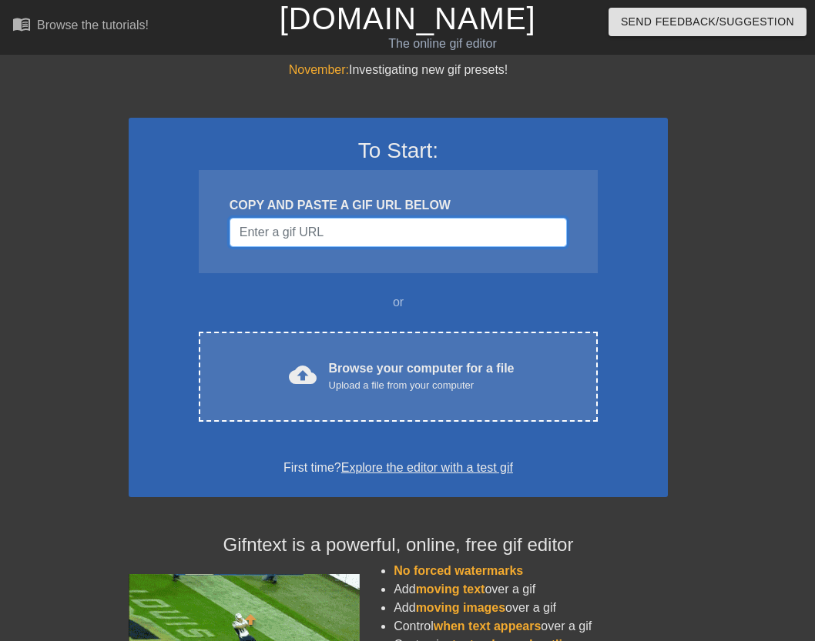
click at [398, 233] on input "Username" at bounding box center [397, 232] width 337 height 29
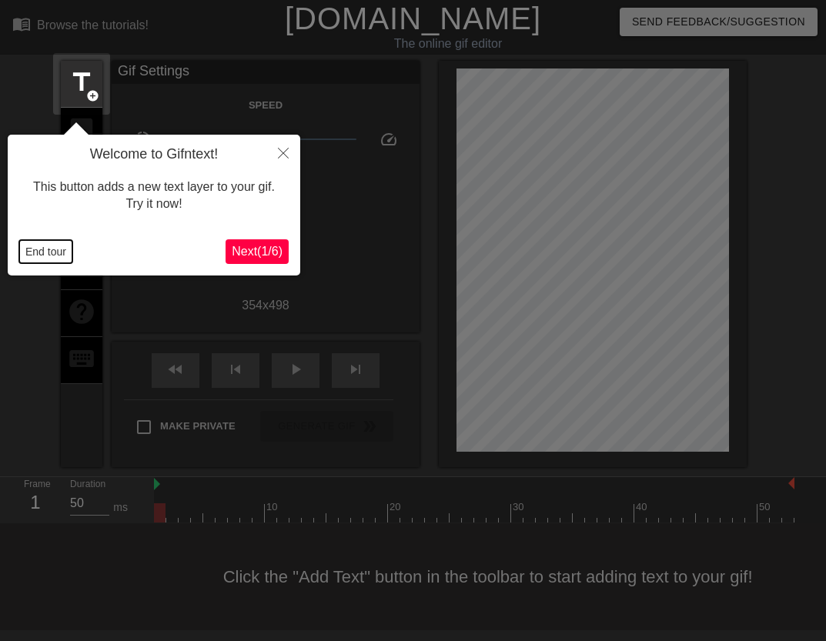
click at [48, 250] on button "End tour" at bounding box center [45, 251] width 53 height 23
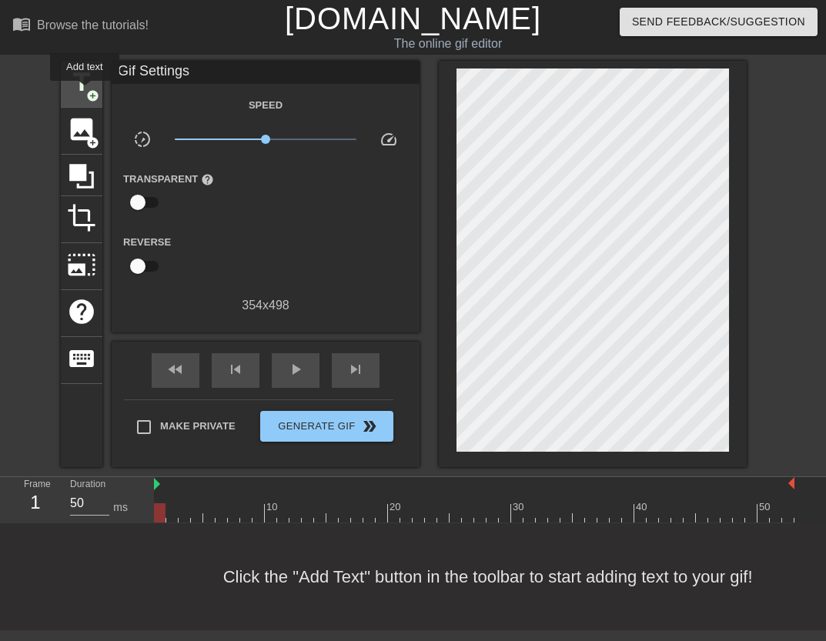
click at [85, 92] on span "title" at bounding box center [81, 82] width 29 height 29
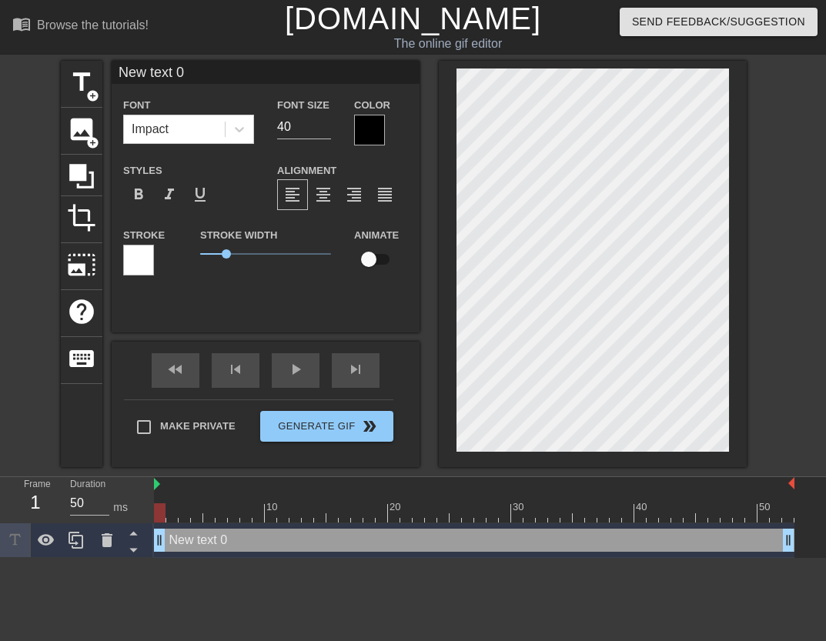
scroll to position [2, 2]
type input "D"
type textarea "D"
type input "Di"
type textarea "Di"
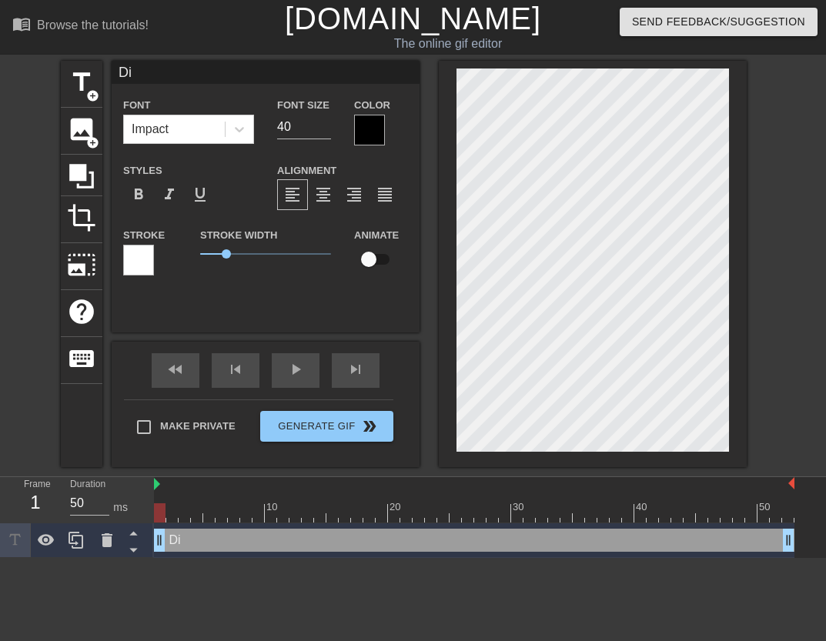
type input "Dia"
type textarea "Dia"
type input "Diab"
type textarea "Diab"
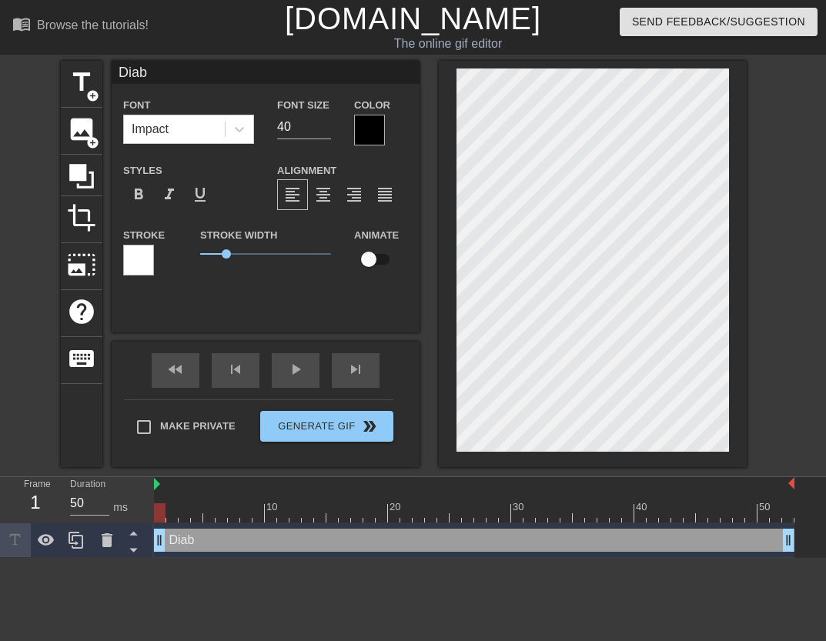
type input "Diabs"
type textarea "Diabs"
type input "Diab"
type textarea "Diab"
type input "Diabo"
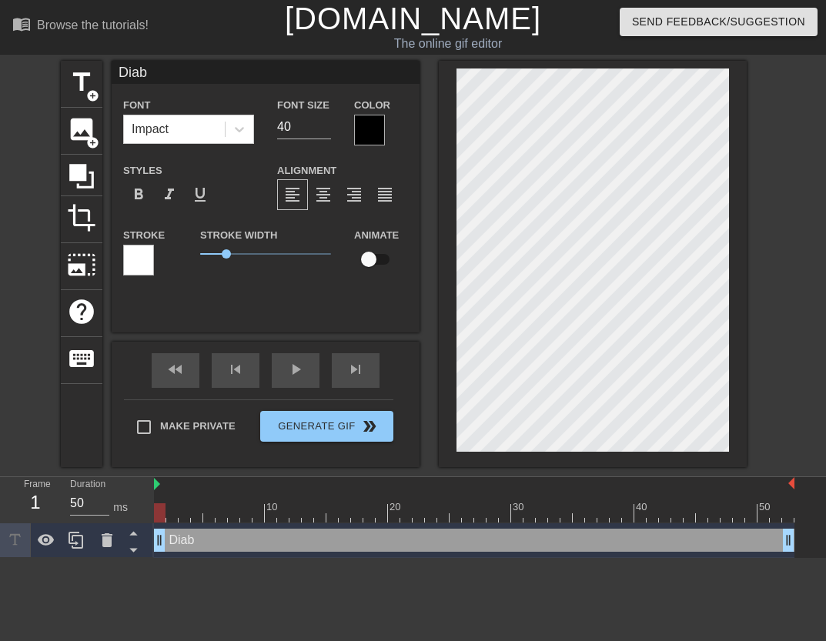
type textarea "Diabo"
type input "Diabol"
type textarea "Diabol"
type input "Diabolo"
type textarea "Diabolo"
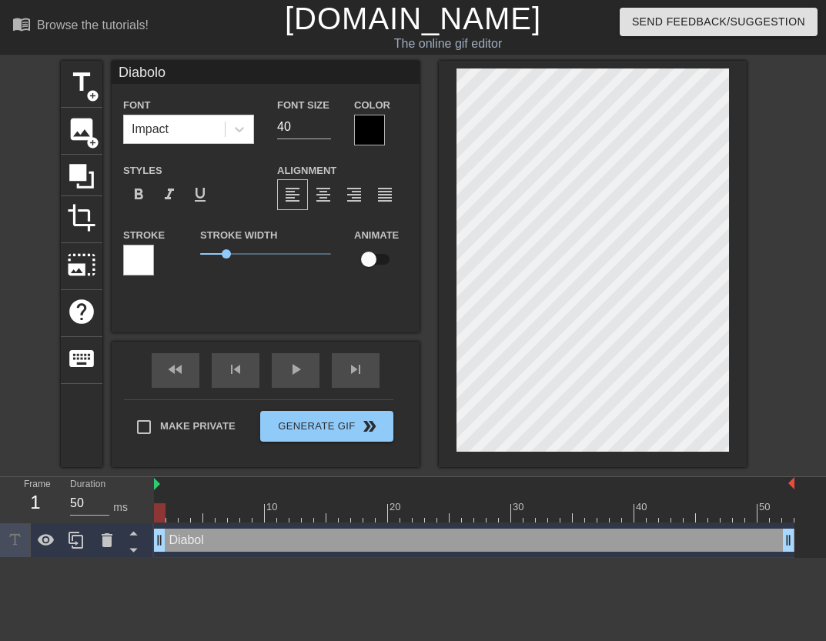
type input "Diabolos"
type textarea "Diabolos"
type input "Diabolos"
type textarea "Diabolos"
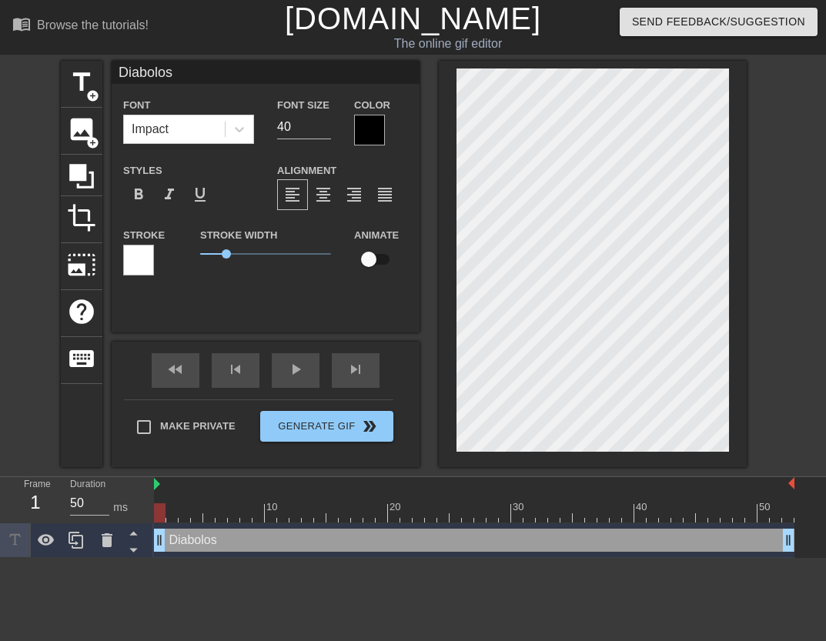
type input "Diabolos H"
type textarea "Diabolos H"
type input "Diabolos Hu"
type textarea "Diabolos Hu"
type input "Diabolos Hun"
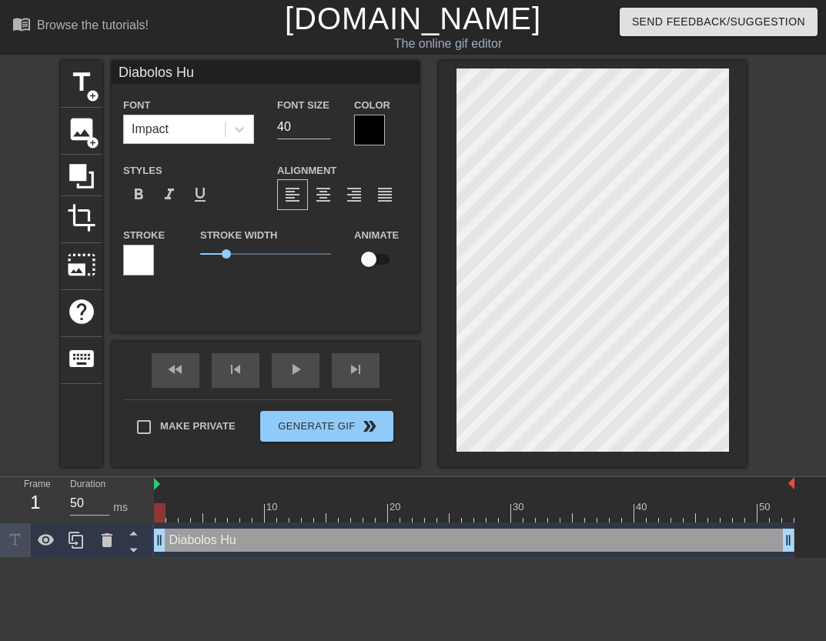
type textarea "Diabolos Hun"
type input "Diabolos [PERSON_NAME]"
type textarea "Diabolos [PERSON_NAME]"
type input "Diabolos [PERSON_NAME]"
type textarea "Diabolos [PERSON_NAME]"
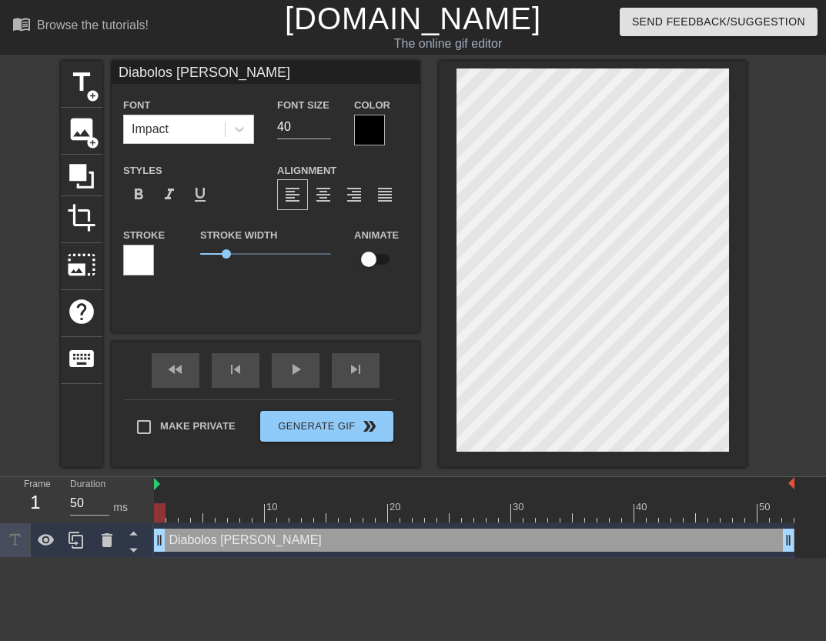
type input "Diabolos Hunt T"
type textarea "Diabolos Hunt T"
type input "Diabolos Hunt Tr"
type textarea "Diabolos Hunt Tr"
type input "Diabolos Hunt Tra"
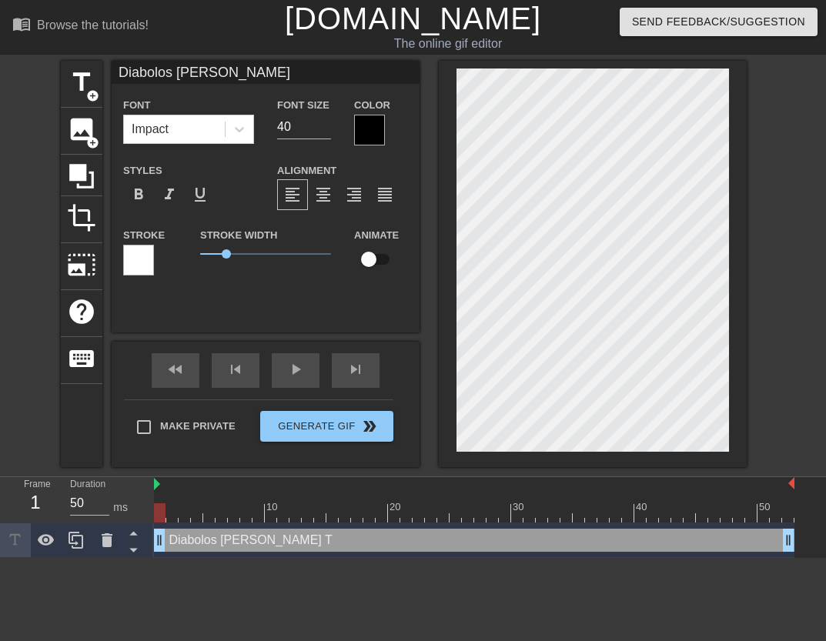
type textarea "Diabolos Hunt Tra"
type input "Diabolos Hunt Trai"
type textarea "Diabolos Hunt Trai"
type input "Diabolos Hunt Train"
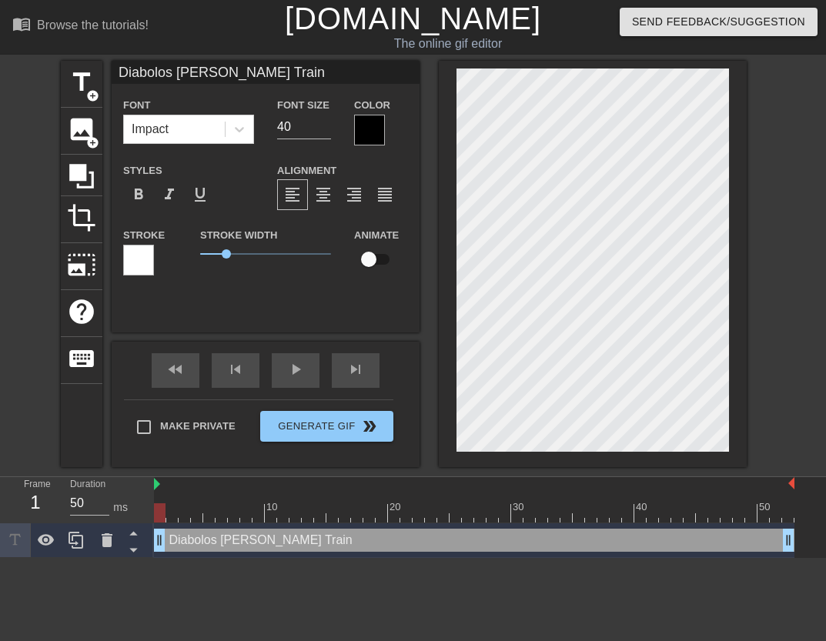
type textarea "Diabolos Hunt Train"
type input "Diabolos"
type textarea "Diabolos"
type input "Diabolos A"
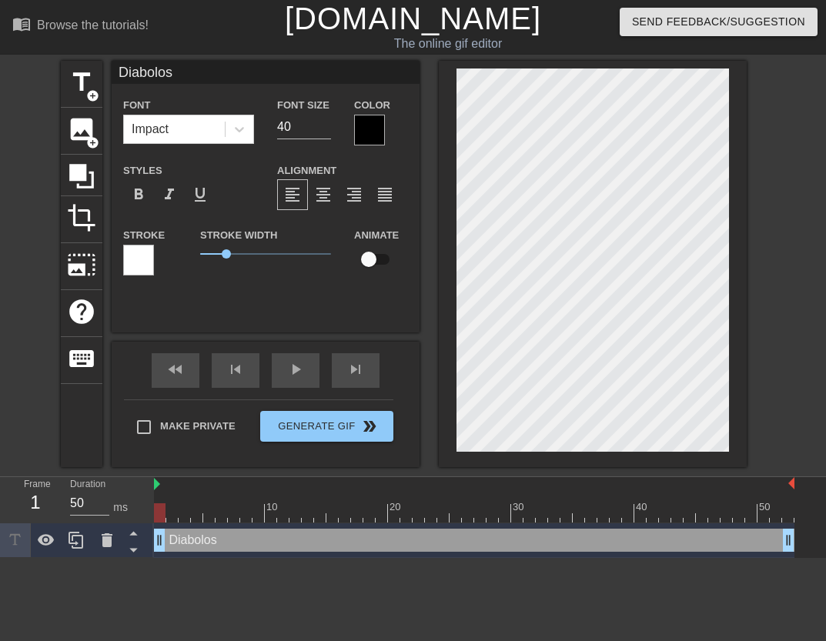
type textarea "Diabolos A"
type input "Diabolos Aw"
type textarea "Diabolos Aw"
type input "Diabolos Awo"
type textarea "Diabolos Awo"
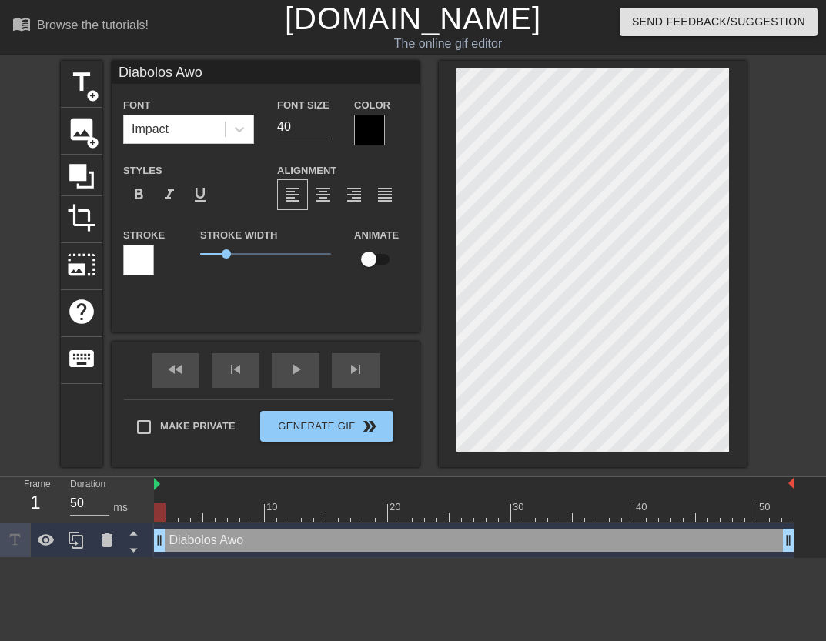
type input "Diabolos Awoo"
type textarea "Diabolos Awoo"
type input "Diabolos Awooo"
type textarea "Diabolos Awooo"
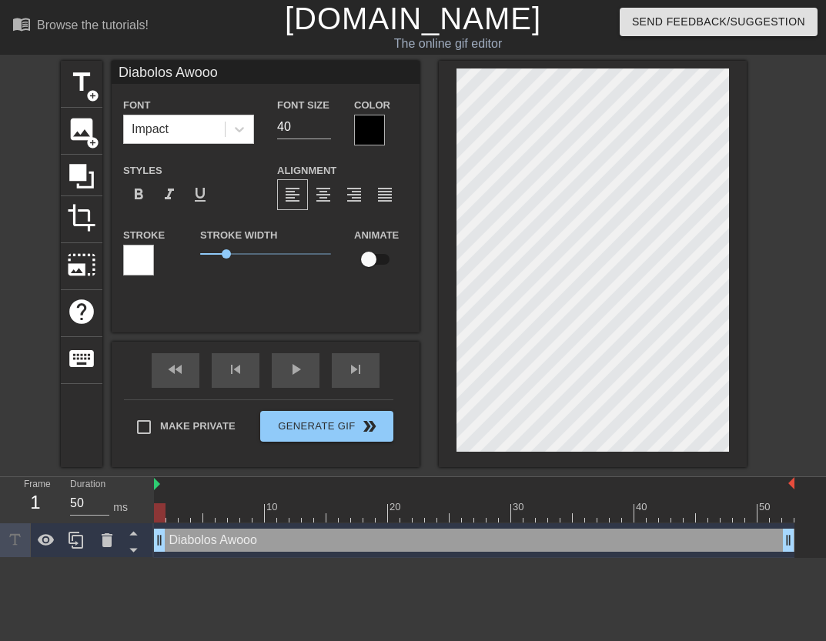
type input "Diabolos Awoo"
type textarea "Diabolos Awoo"
type input "Diabolos Awo"
type textarea "Diabolos Awo"
type input "Diabolos Aw"
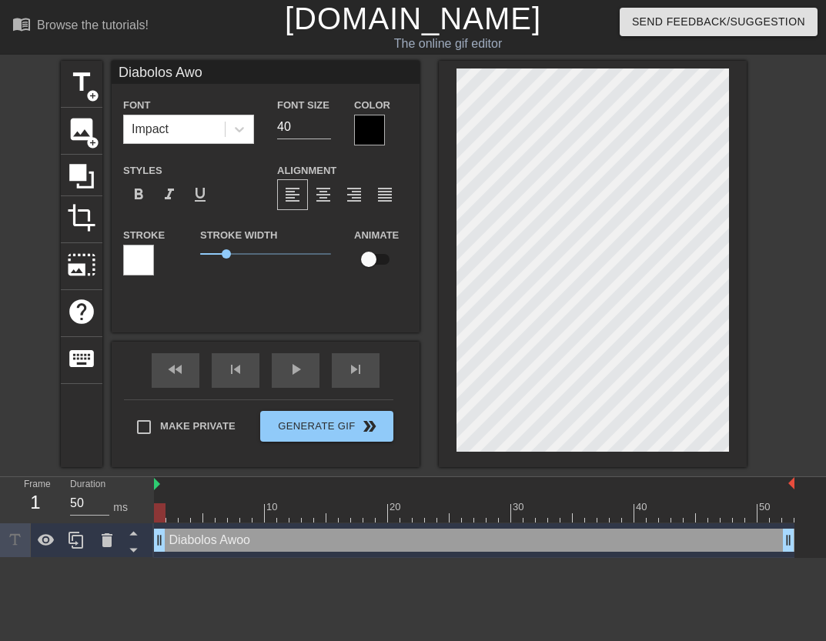
type textarea "Diabolos Aw"
type input "Diabolos A"
type textarea "Diabolos A"
type input "Diabolos"
type textarea "Diabolos"
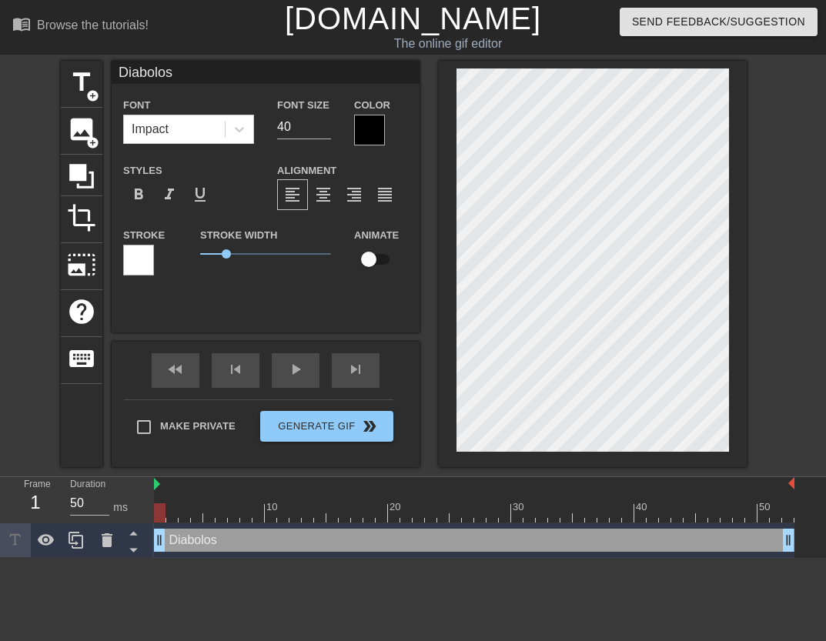
type input "Diabolos s"
type textarea "Diabolos s"
type input "Diabolos sh"
type textarea "Diabolos sh"
type input "Diabolos shb"
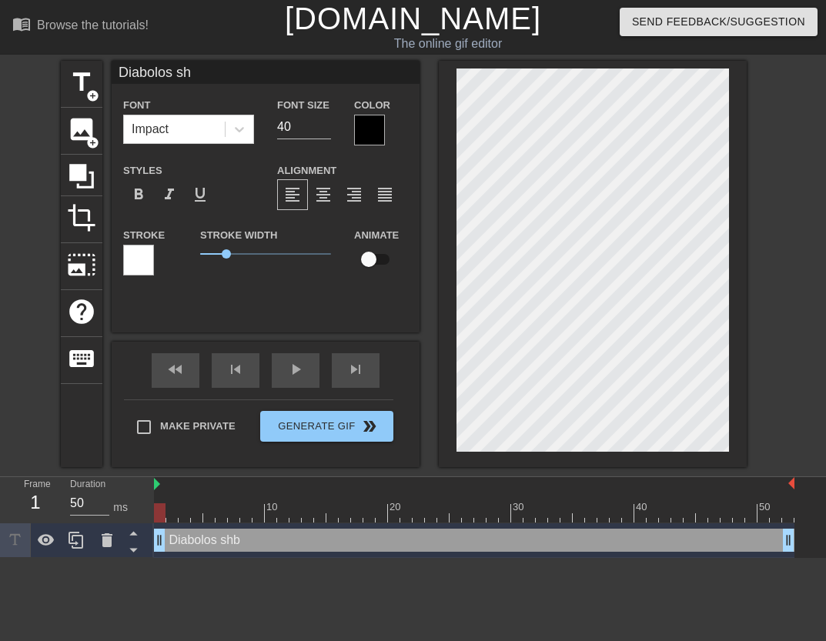
type textarea "Diabolos shb"
type input "Diabolos shb/"
type textarea "Diabolos shb/"
type input "Diabolos shb"
type textarea "Diabolos shb"
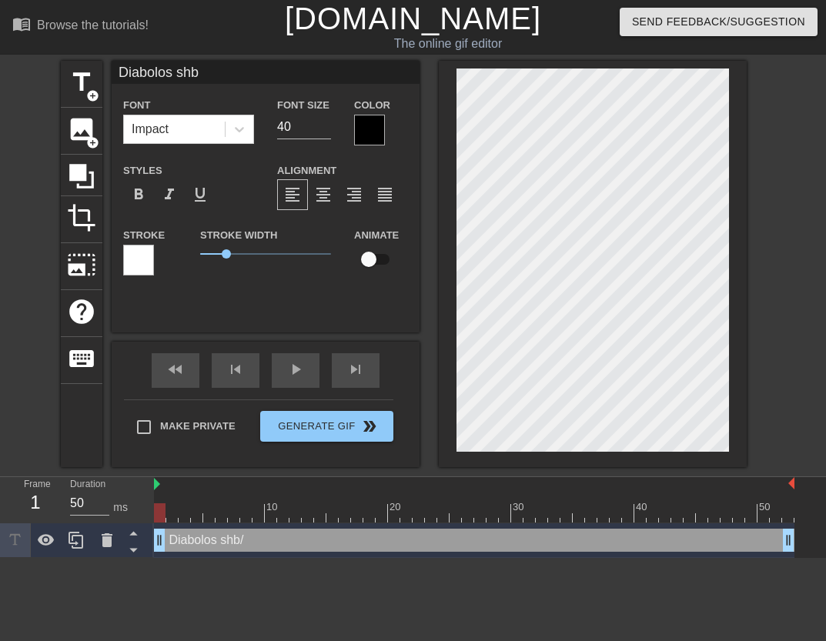
type input "Diabolos sh"
type textarea "Diabolos sh"
type input "Diabolos s"
type textarea "Diabolos s"
type input "Diabolos"
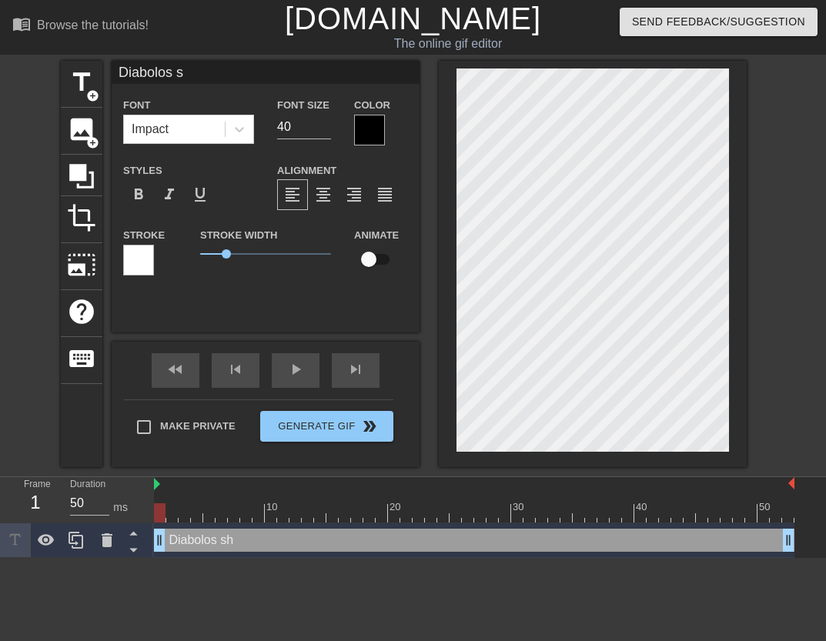
type textarea "Diabolos"
type input "Diabolos H"
type textarea "Diabolos H"
type input "Diabolos Hu"
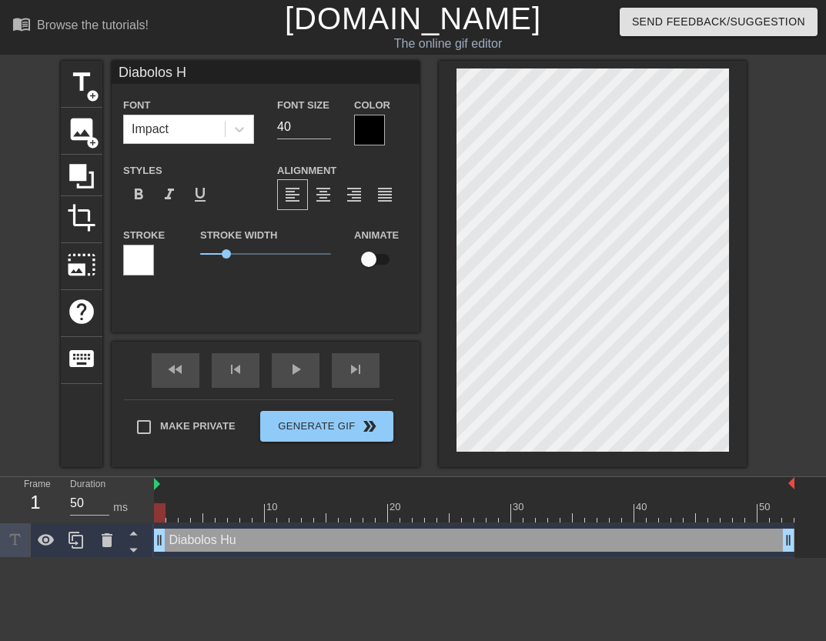
type textarea "Diabolos Hu"
type input "Diabolos Hut"
type textarea "Diabolos Hut"
type input "Diabolos Hutn"
type textarea "Diabolos Hutn"
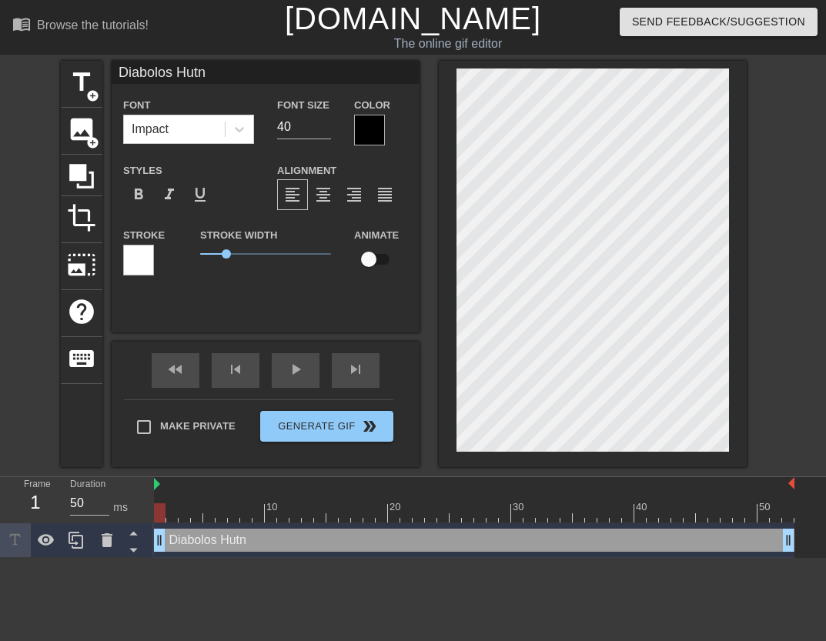
type input "Diabolos Hut"
type textarea "Diabolos Hut"
type input "Diabolos Hu"
type textarea "Diabolos Hu"
type input "Diabolos Hun"
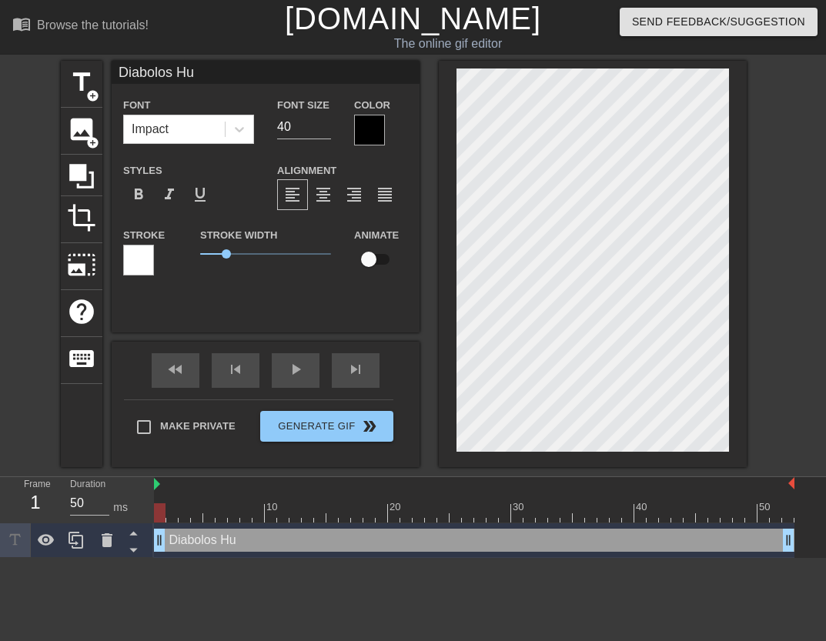
type textarea "Diabolos Hun"
type input "Diabolos [PERSON_NAME]"
type textarea "Diabolos [PERSON_NAME]"
type input "Diabolos [PERSON_NAME]"
type textarea "Diabolos [PERSON_NAME]"
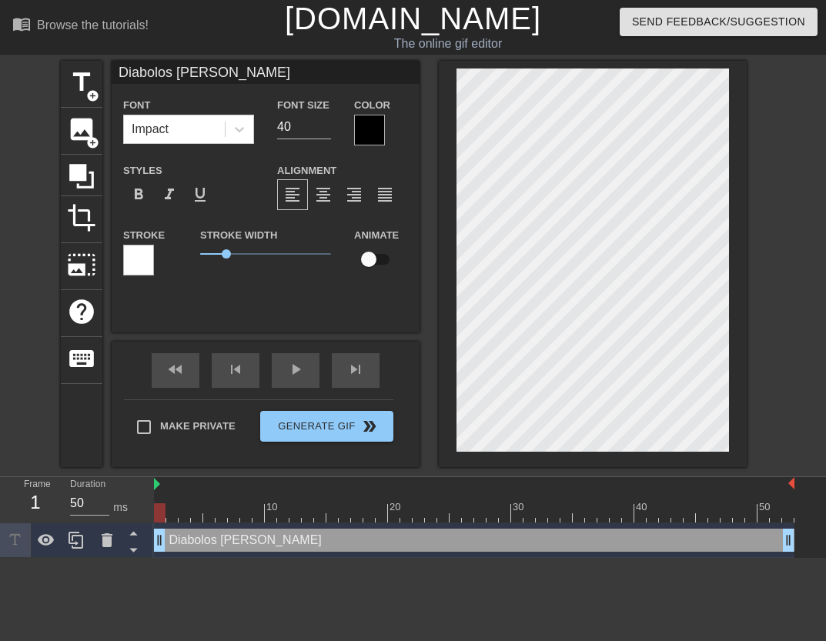
type input "Diabolos Hunt a"
type textarea "Diabolos Hunt a"
type input "Diabolos Hunt aw"
type textarea "Diabolos Hunt aw"
type input "Diabolos Hunt awo"
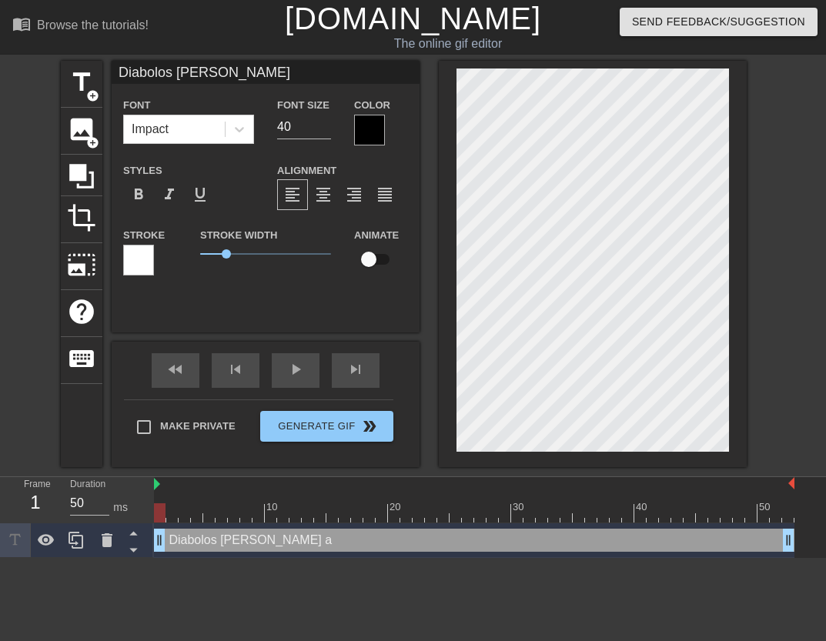
type textarea "Diabolos Hunt awo"
type input "Diabolos Hunt awoo"
type textarea "Diabolos Hunt awoo"
type input "Diabolos Hunt awooo"
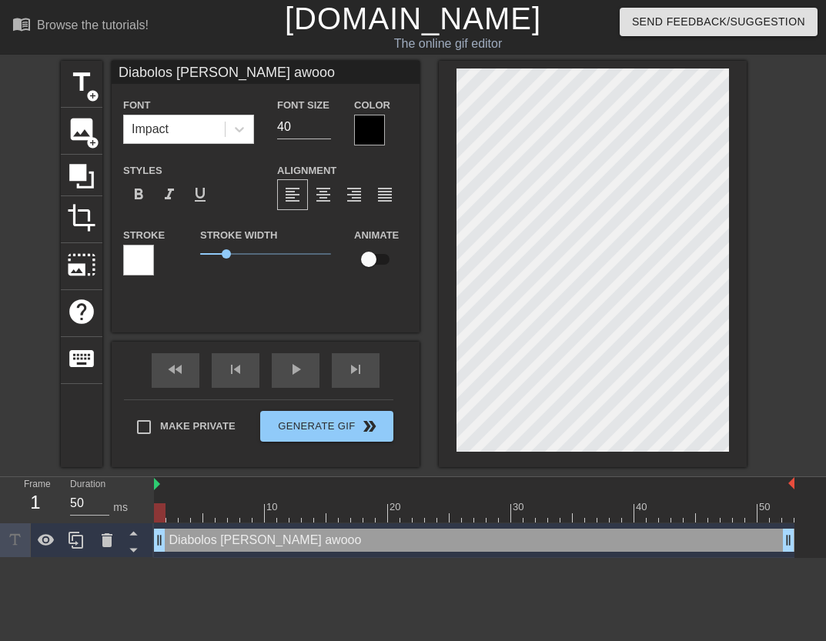
type textarea "Diabolos Hunt awooo"
type input "Diabolos Hunt wooo"
type textarea "Diabolos Hunt wooo"
type input "Diabolos Hunt Awooo"
type textarea "Diabolos Hunt Awooo"
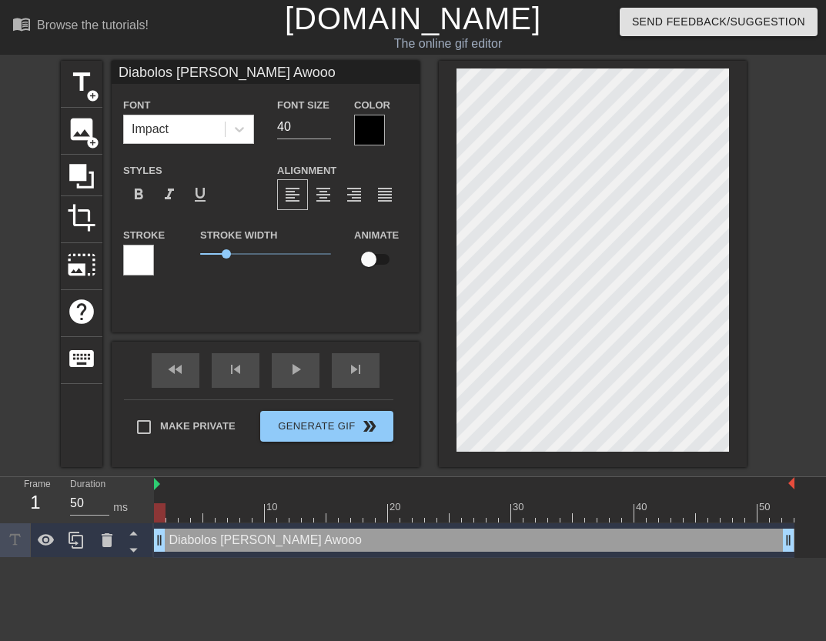
click at [750, 112] on div "title add_circle image add_circle crop photo_size_select_large help keyboard Di…" at bounding box center [413, 264] width 826 height 407
type input "Diabolos [PERSON_NAME]"
type textarea "Diabolos [PERSON_NAME]"
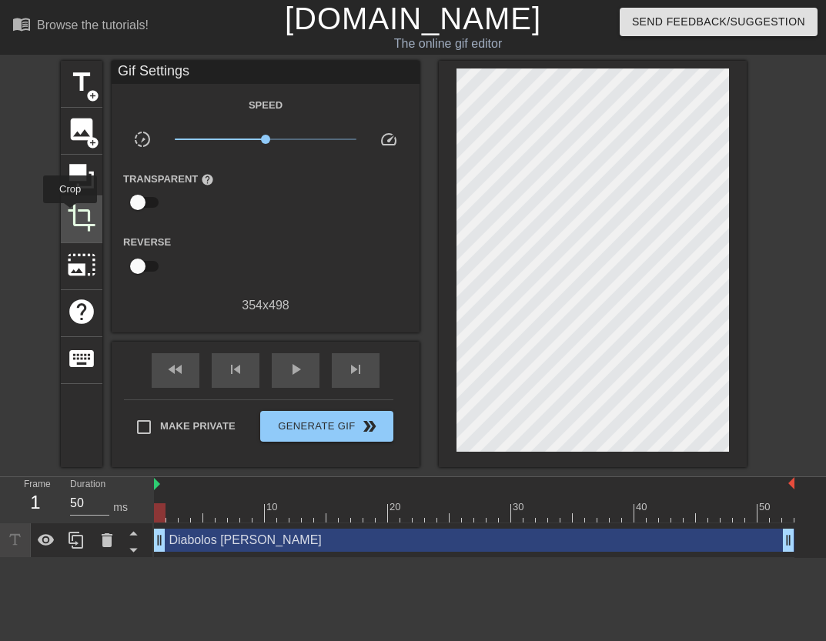
click at [70, 214] on span "crop" at bounding box center [81, 217] width 29 height 29
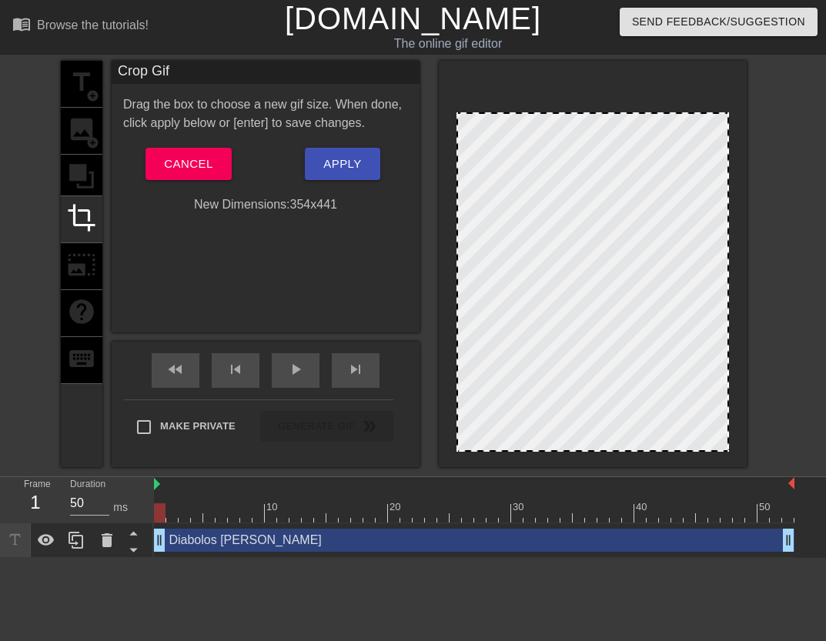
drag, startPoint x: 587, startPoint y: 69, endPoint x: 588, endPoint y: 112, distance: 43.9
click at [588, 112] on div at bounding box center [593, 114] width 270 height 8
click at [666, 169] on div at bounding box center [593, 282] width 273 height 340
click at [638, 132] on div at bounding box center [593, 282] width 273 height 340
click at [352, 157] on span "Apply" at bounding box center [342, 164] width 38 height 20
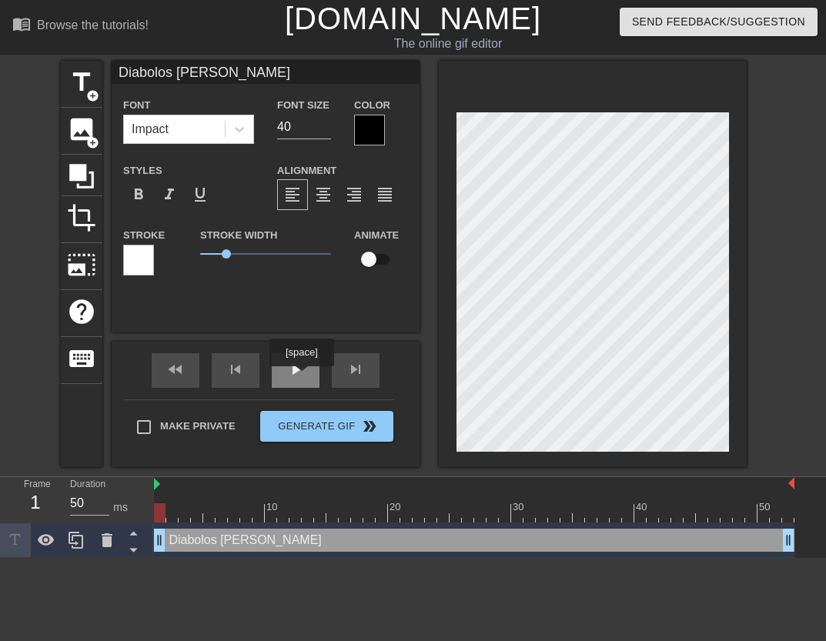
click at [301, 377] on span "play_arrow" at bounding box center [295, 369] width 18 height 18
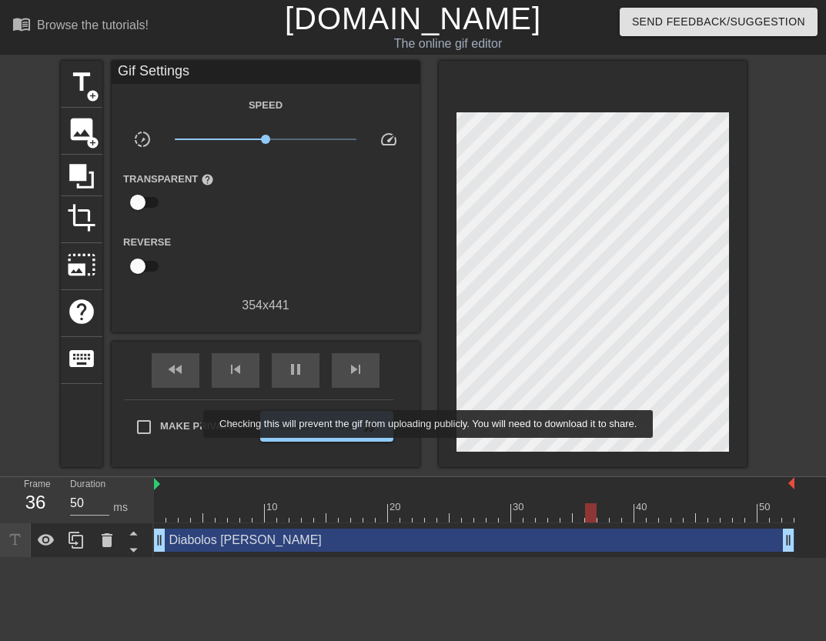
click at [193, 424] on span "Make Private" at bounding box center [197, 426] width 75 height 15
click at [160, 424] on input "Make Private" at bounding box center [144, 427] width 32 height 32
checkbox input "true"
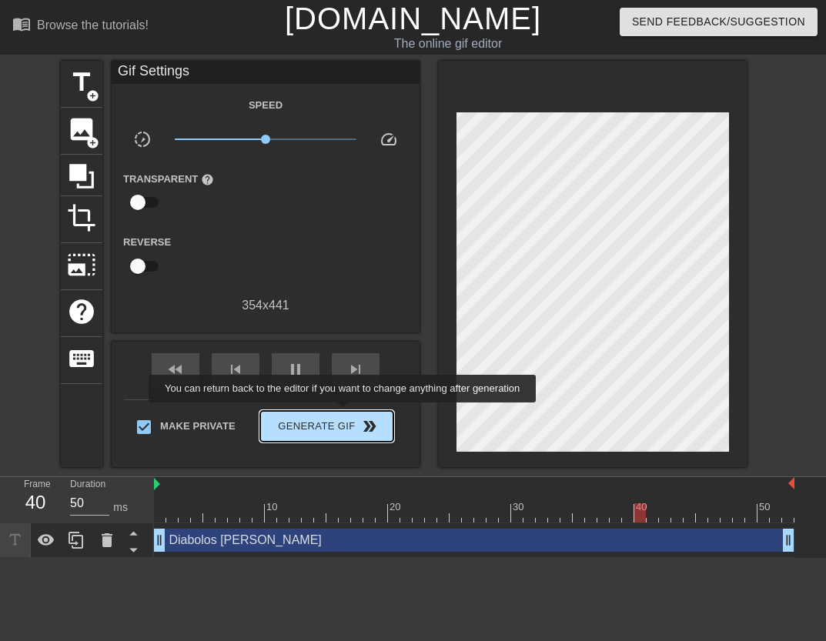
click at [341, 418] on span "Generate Gif double_arrow" at bounding box center [326, 426] width 121 height 18
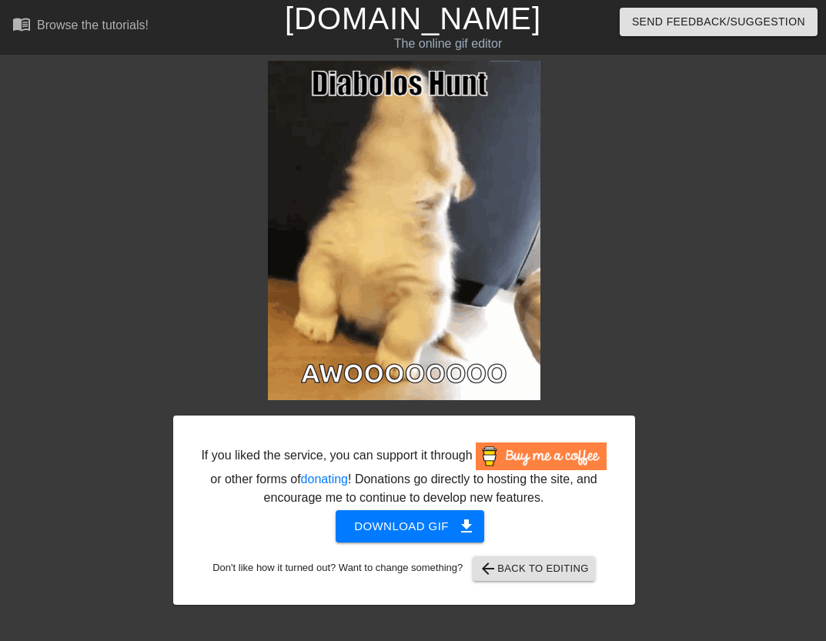
click at [749, 279] on div "If you liked the service, you can support it through or other forms of donating…" at bounding box center [413, 333] width 826 height 544
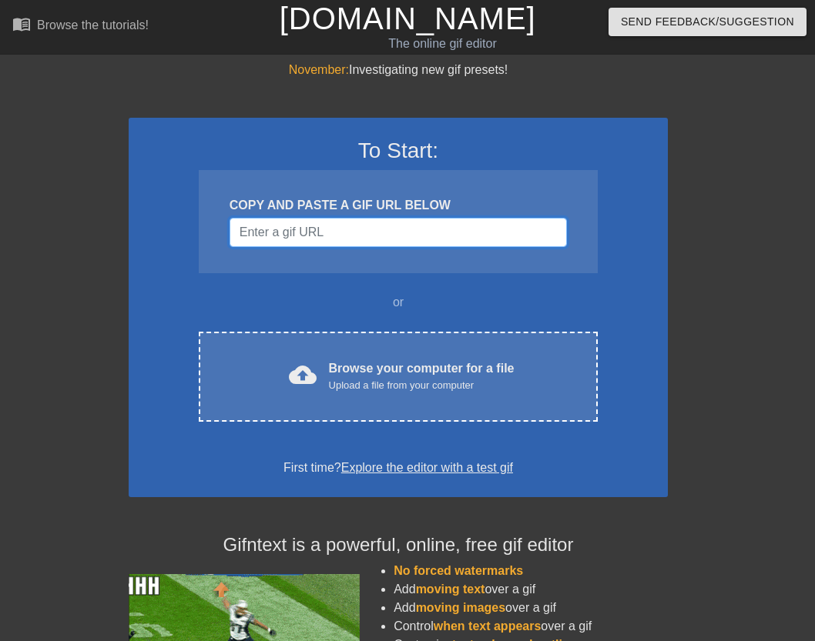
click at [391, 235] on input "Username" at bounding box center [397, 232] width 337 height 29
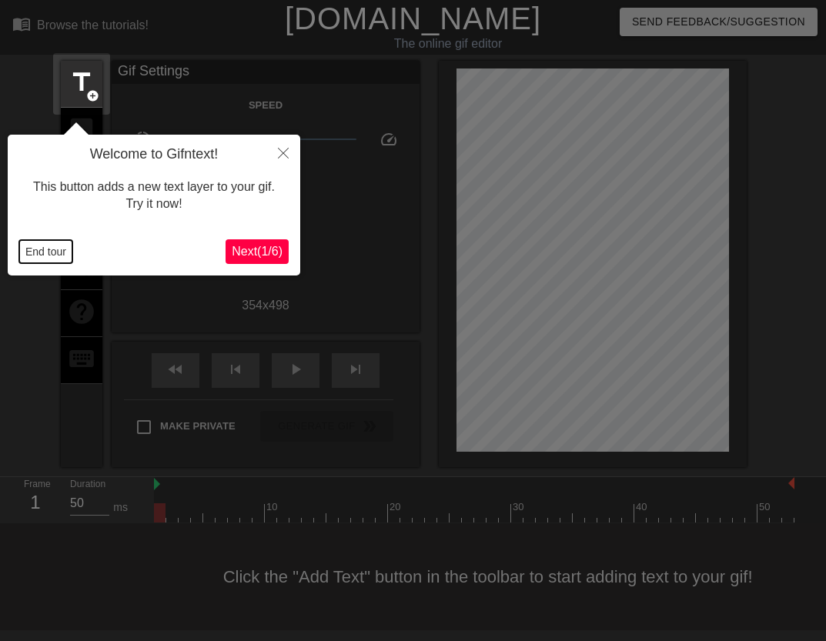
click at [43, 250] on button "End tour" at bounding box center [45, 251] width 53 height 23
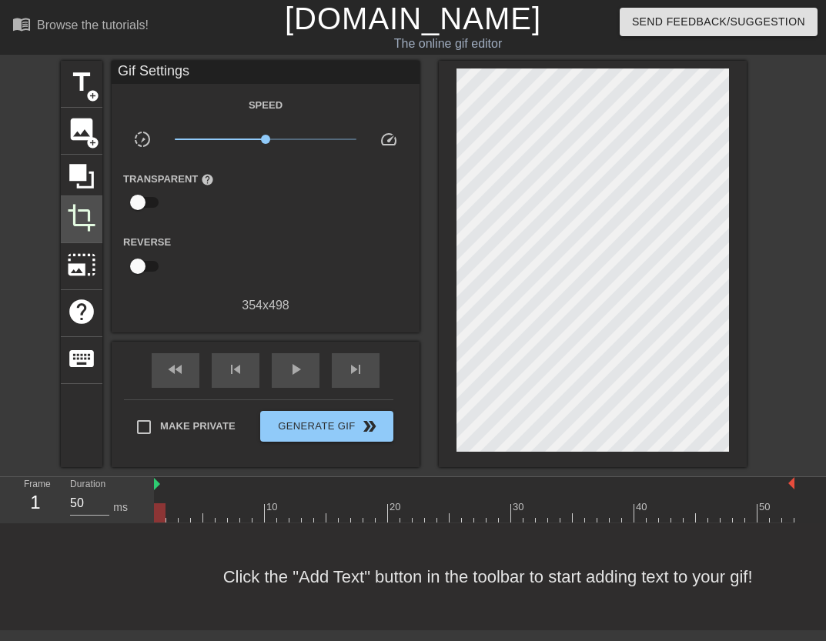
click at [89, 211] on span "crop" at bounding box center [81, 217] width 29 height 29
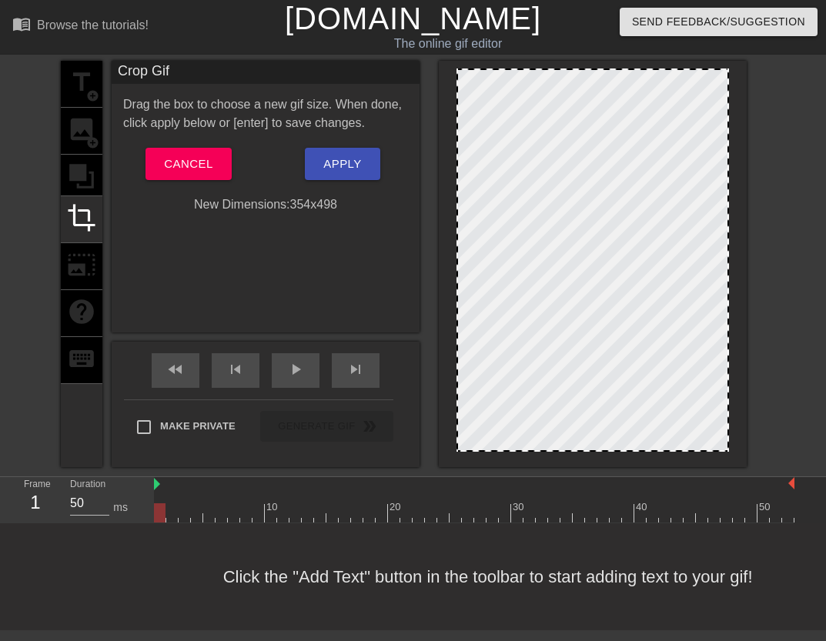
click at [593, 82] on div at bounding box center [593, 261] width 273 height 384
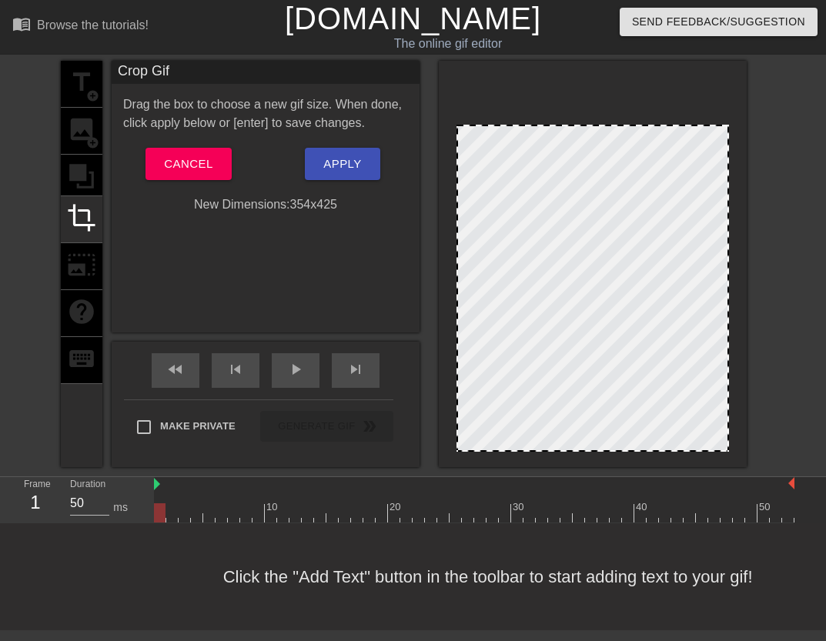
drag, startPoint x: 591, startPoint y: 69, endPoint x: 594, endPoint y: 125, distance: 56.3
click at [594, 125] on div at bounding box center [593, 126] width 270 height 8
click at [800, 171] on div "title add_circle image add_circle crop photo_size_select_large help keyboard Cr…" at bounding box center [413, 264] width 826 height 407
click at [341, 162] on span "Apply" at bounding box center [342, 164] width 38 height 20
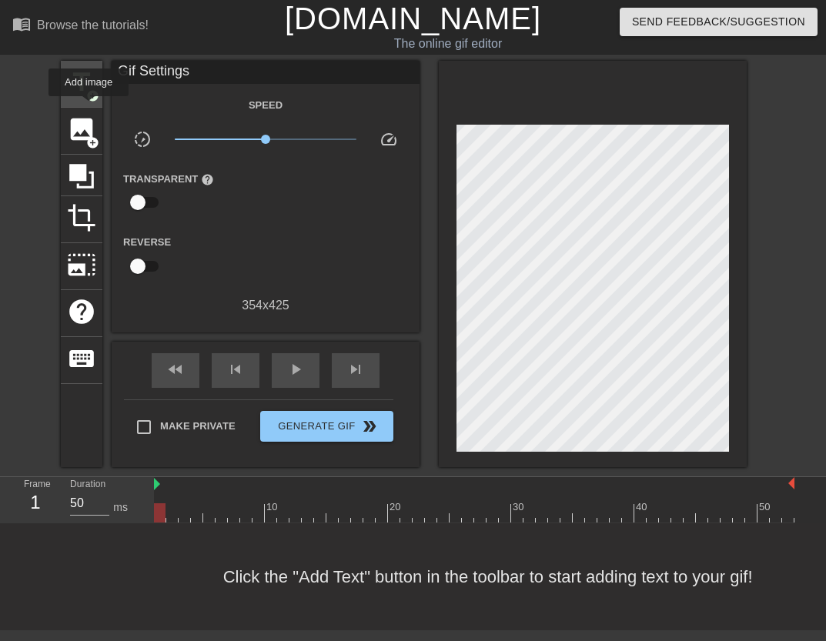
click at [89, 97] on span "add_circle" at bounding box center [92, 95] width 13 height 13
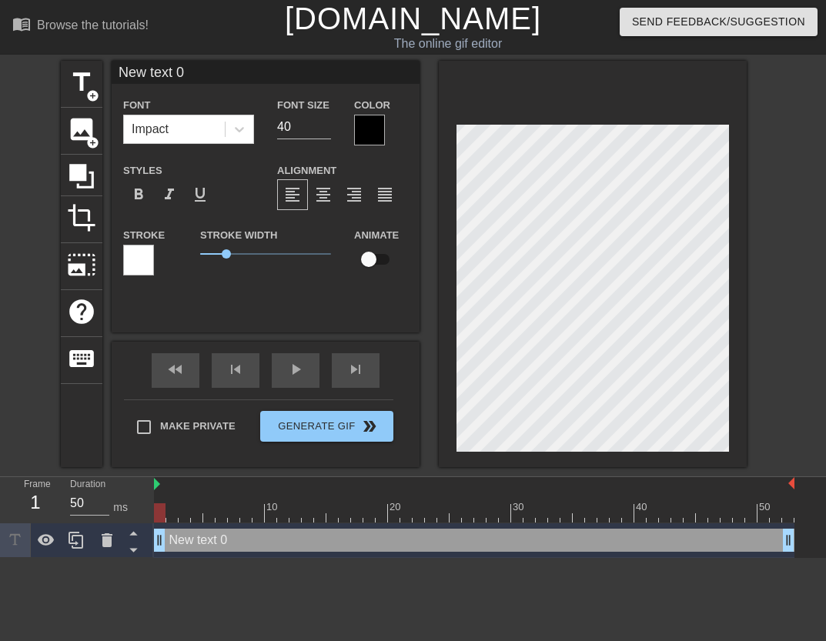
scroll to position [2, 2]
type input "d"
type textarea "d"
type input "di"
type textarea "di"
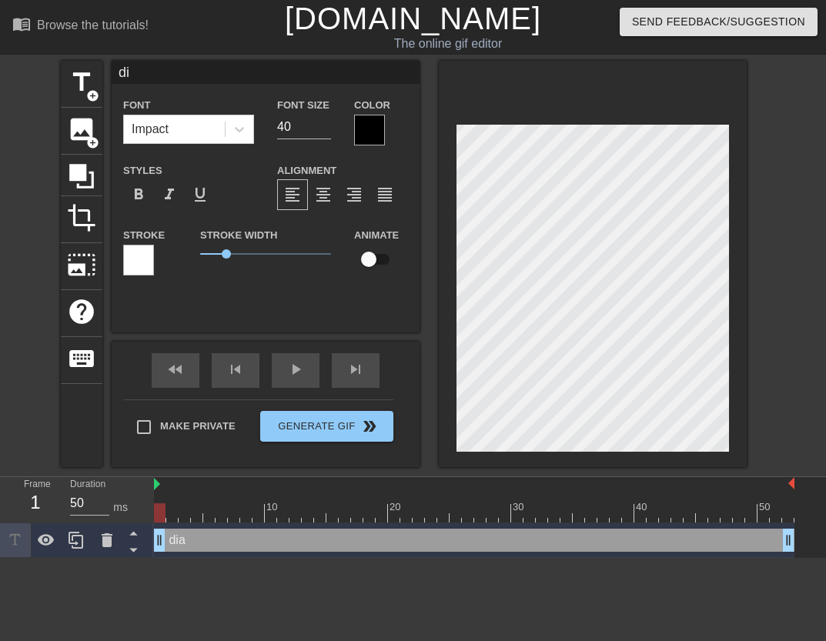
type input "dia"
type textarea "dia"
type input "di"
type textarea "di"
type input "d"
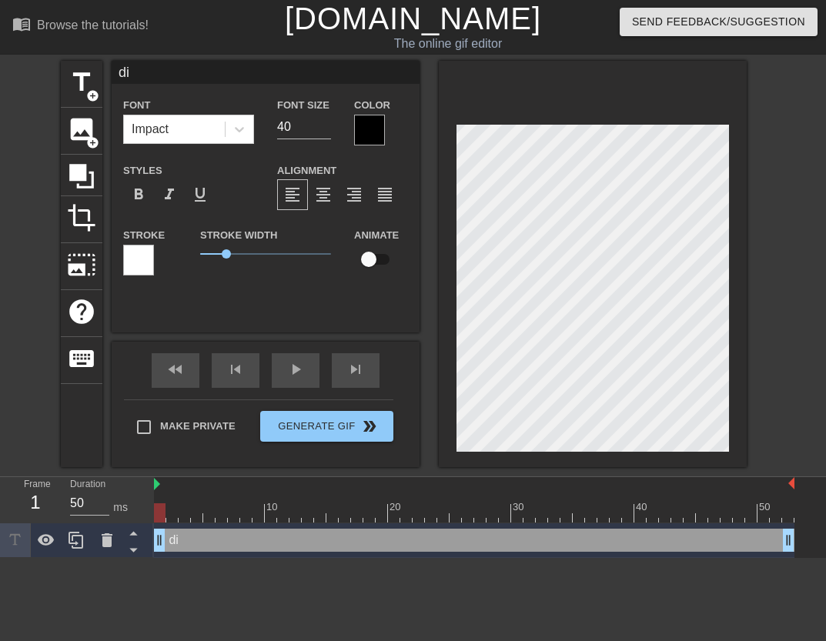
type textarea "d"
type input "D"
type textarea "D"
type input "Di"
type textarea "Di"
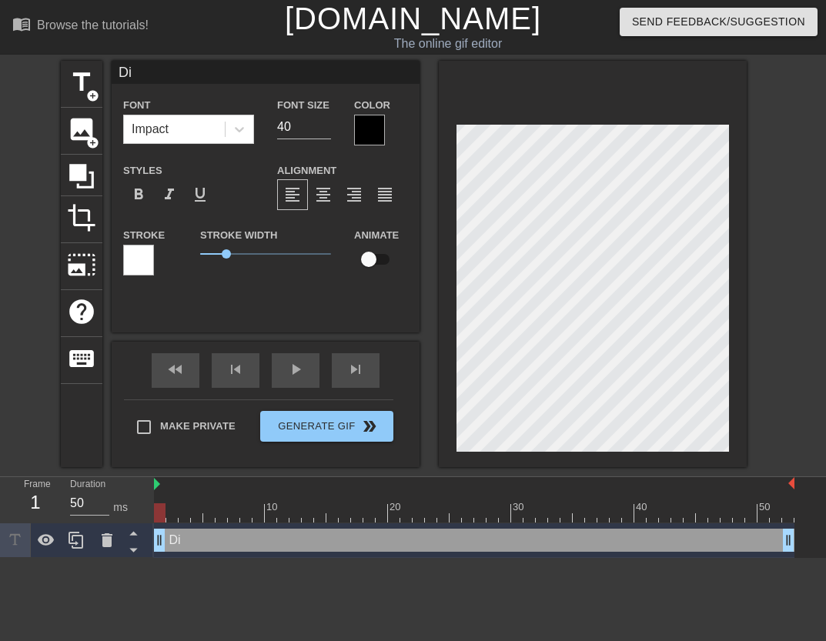
type input "Dia"
type textarea "Dia"
type input "Diab"
type textarea "Diab"
type input "Diabo"
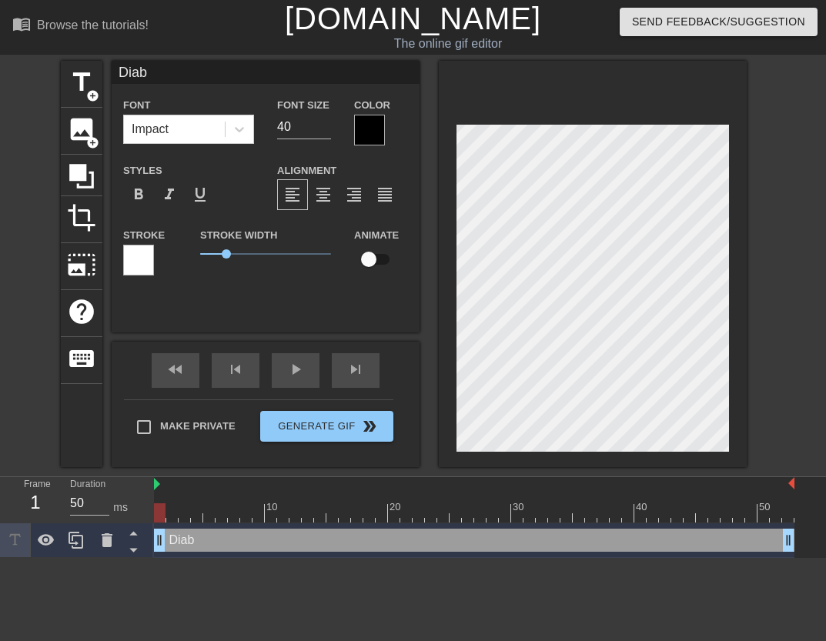
type textarea "Diabo"
type input "Diabol"
type textarea "Diabol"
type input "Diabolo"
type textarea "Diabolo"
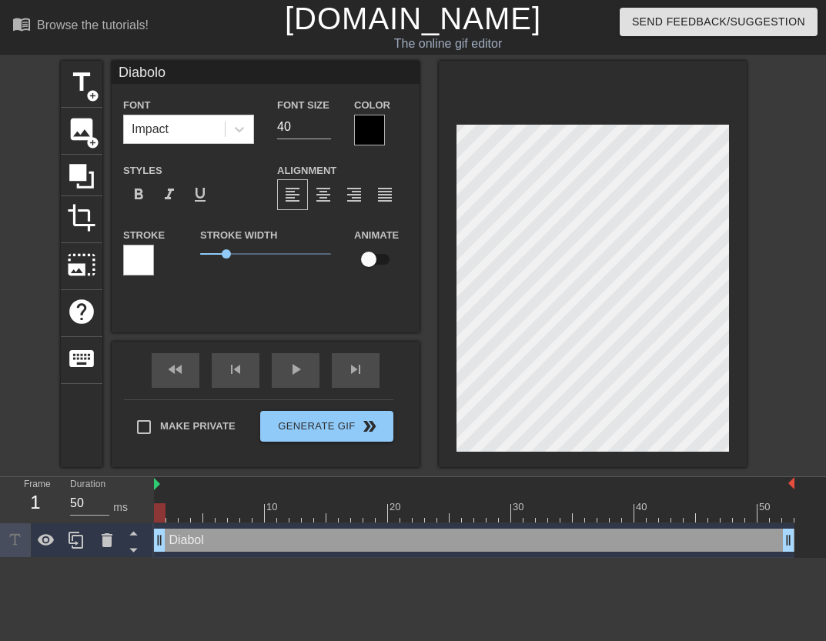
type input "Diabolos"
type textarea "Diabolos"
type input "Diabolos"
type textarea "Diabolos"
type input "Diabolos H"
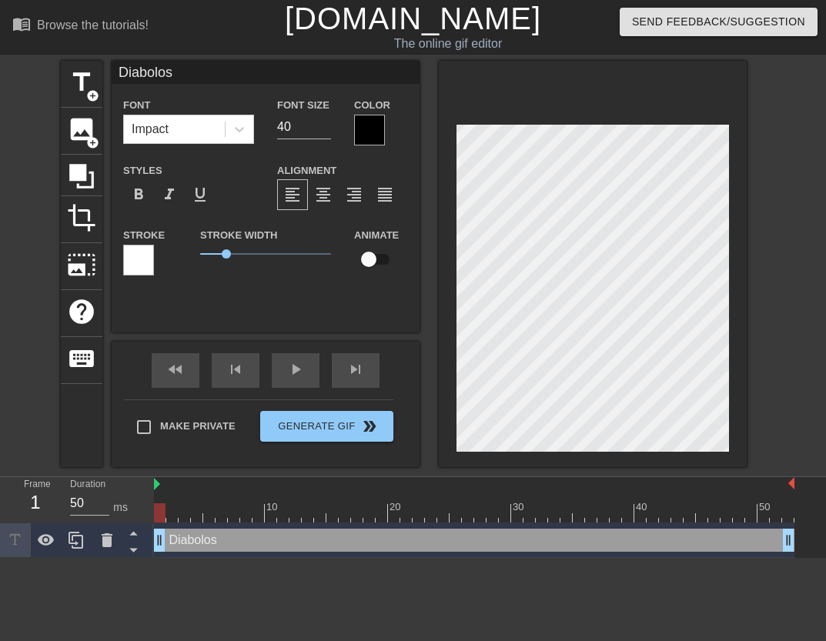
type textarea "Diabolos H"
type input "Diabolos Hu"
type textarea "Diabolos Hu"
type input "Diabolos Hun"
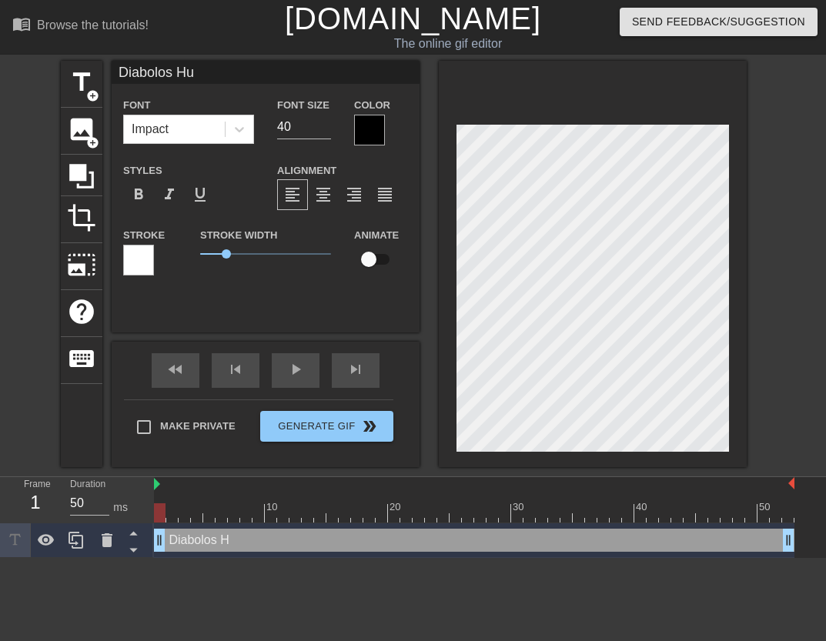
type textarea "Diabolos Hun"
type input "Diabolos [PERSON_NAME]"
type textarea "Diabolos [PERSON_NAME]"
click at [452, 274] on div at bounding box center [593, 264] width 308 height 407
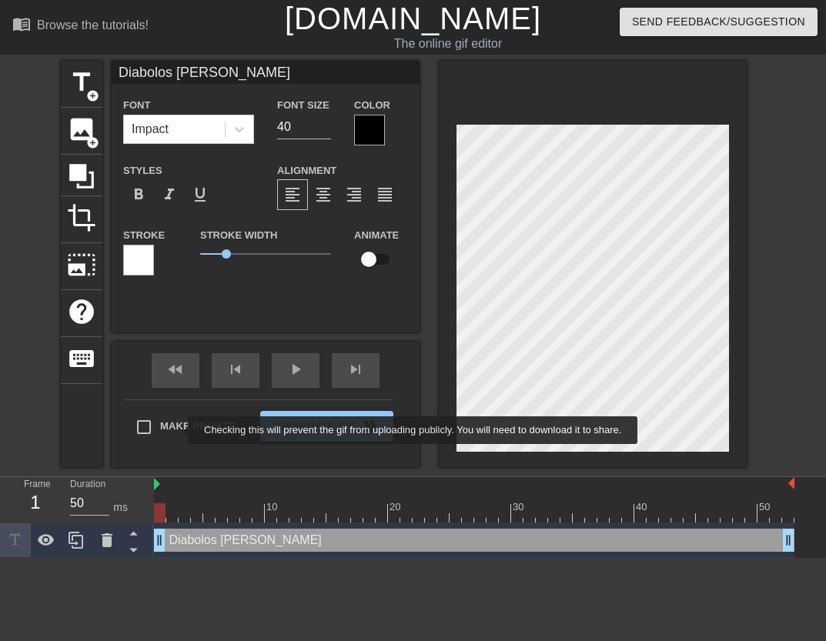
click at [178, 426] on span "Make Private" at bounding box center [197, 426] width 75 height 15
click at [160, 426] on input "Make Private" at bounding box center [144, 427] width 32 height 32
checkbox input "true"
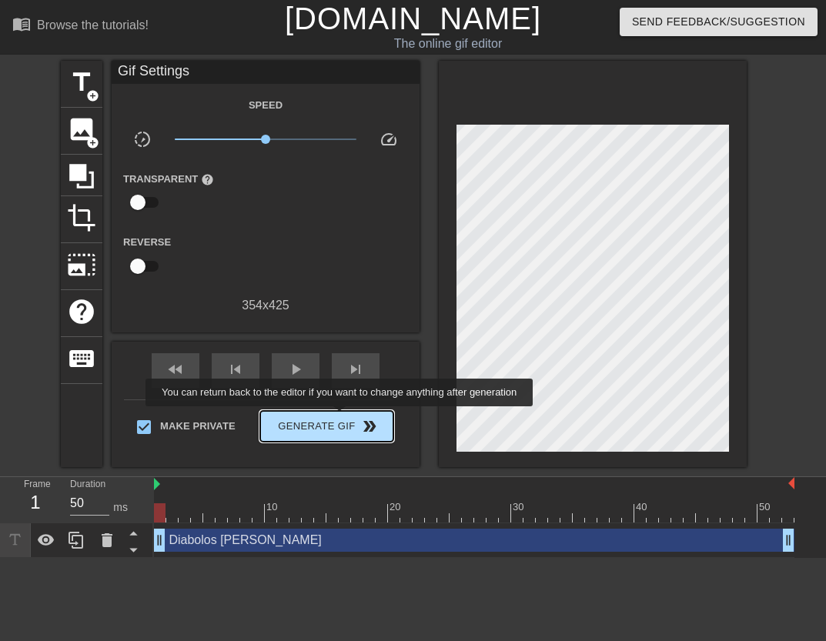
click at [341, 417] on span "Generate Gif double_arrow" at bounding box center [326, 426] width 121 height 18
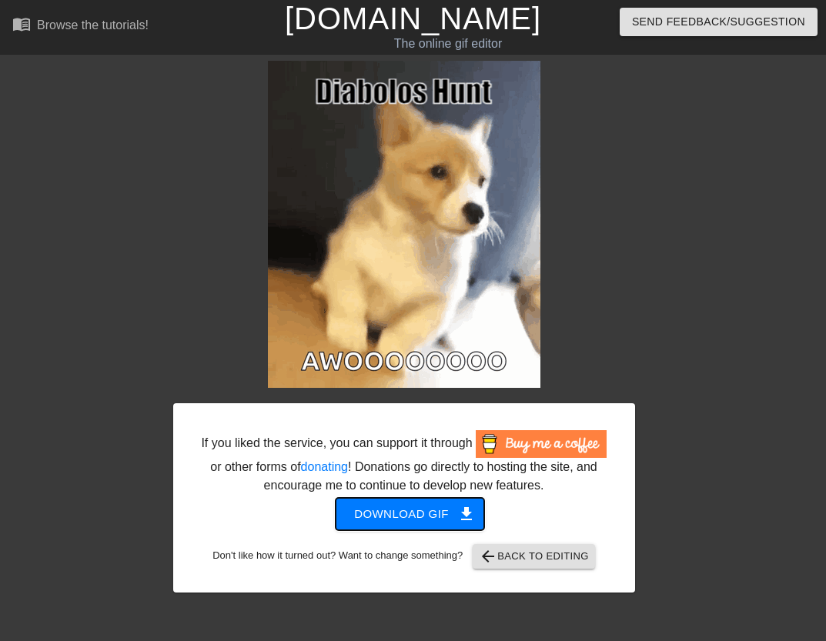
click at [389, 526] on button "Download gif get_app" at bounding box center [410, 514] width 149 height 32
